Goal: Transaction & Acquisition: Download file/media

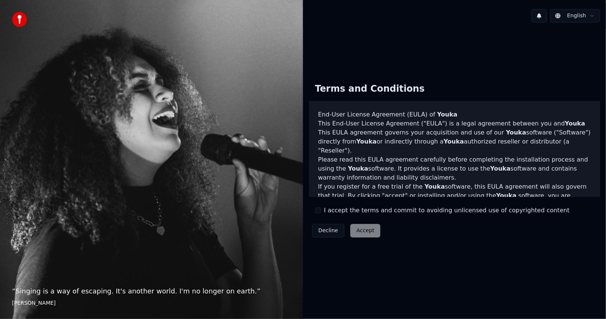
click at [318, 212] on button "I accept the terms and commit to avoiding unlicensed use of copyrighted content" at bounding box center [318, 210] width 6 height 6
click at [360, 230] on button "Accept" at bounding box center [365, 231] width 30 height 14
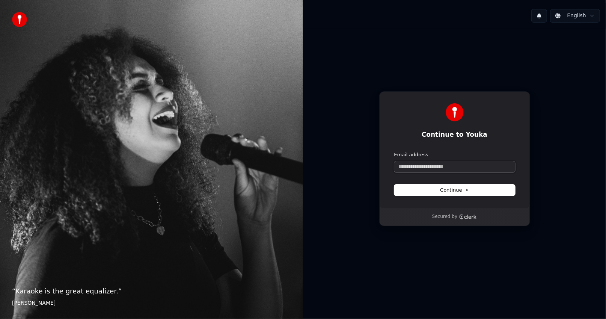
click at [458, 168] on input "Email address" at bounding box center [454, 166] width 121 height 11
click at [394, 151] on button "submit" at bounding box center [394, 151] width 0 height 0
type input "**********"
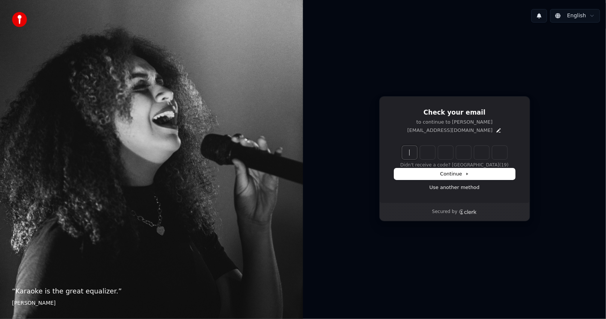
click at [407, 155] on input "Enter verification code" at bounding box center [462, 153] width 120 height 14
type input "******"
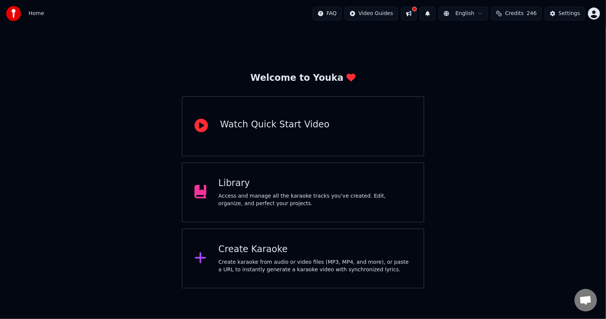
click at [349, 189] on div "Library Access and manage all the karaoke tracks you’ve created. Edit, organize…" at bounding box center [314, 192] width 193 height 30
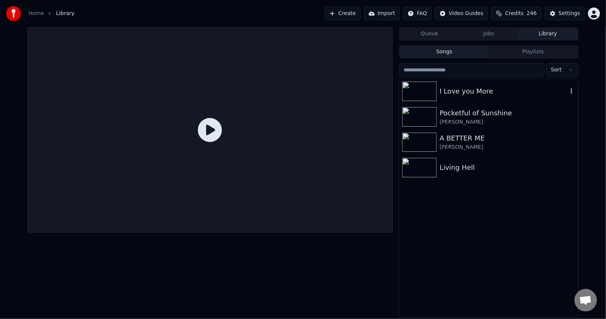
click at [492, 96] on div "I Love you More" at bounding box center [503, 91] width 128 height 11
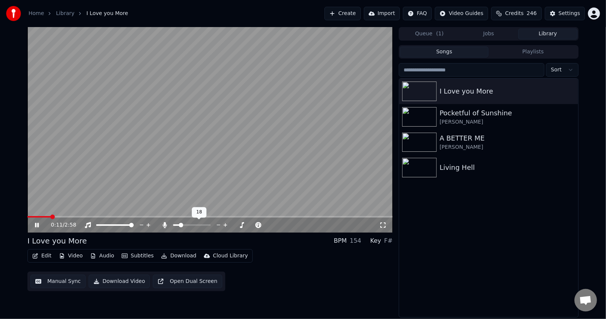
click at [179, 226] on span at bounding box center [181, 225] width 5 height 5
click at [37, 227] on icon at bounding box center [42, 225] width 18 height 6
click at [199, 226] on span at bounding box center [200, 225] width 5 height 5
click at [180, 256] on button "Download" at bounding box center [178, 255] width 41 height 11
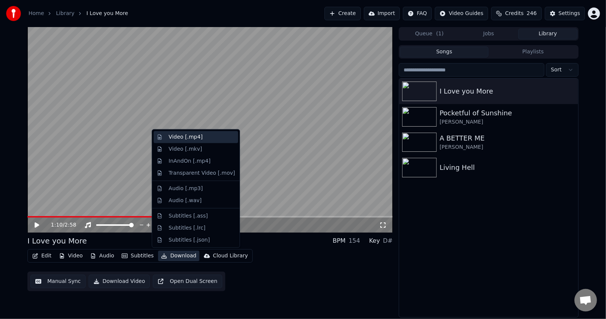
click at [181, 137] on div "Video [.mp4]" at bounding box center [185, 137] width 34 height 8
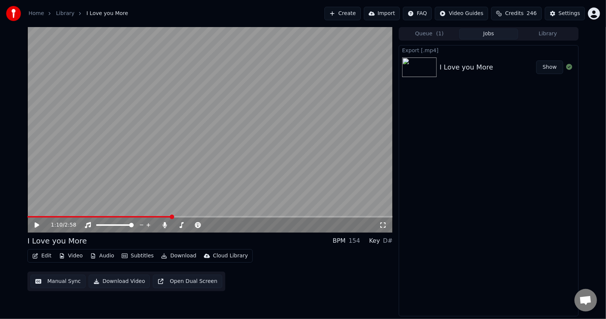
click at [556, 71] on button "Show" at bounding box center [549, 67] width 27 height 14
click at [204, 227] on span at bounding box center [203, 225] width 5 height 5
click at [181, 256] on button "Download" at bounding box center [178, 255] width 41 height 11
click at [168, 257] on button "Download" at bounding box center [178, 255] width 41 height 11
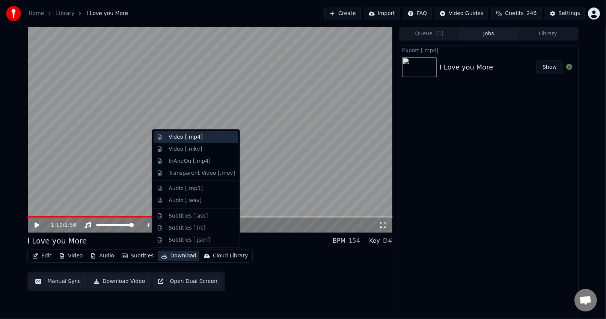
click at [183, 137] on div "Video [.mp4]" at bounding box center [185, 137] width 34 height 8
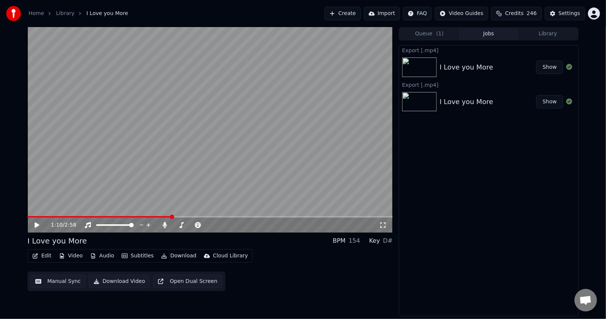
click at [553, 102] on button "Show" at bounding box center [549, 102] width 27 height 14
click at [546, 68] on button "Show" at bounding box center [549, 67] width 27 height 14
click at [552, 99] on button "Show" at bounding box center [549, 102] width 27 height 14
